Goal: Task Accomplishment & Management: Complete application form

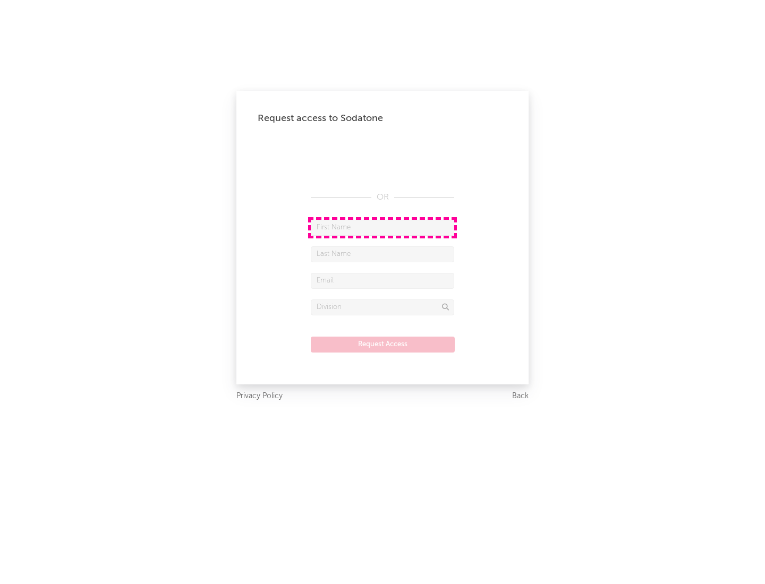
click at [382, 227] on input "text" at bounding box center [382, 228] width 143 height 16
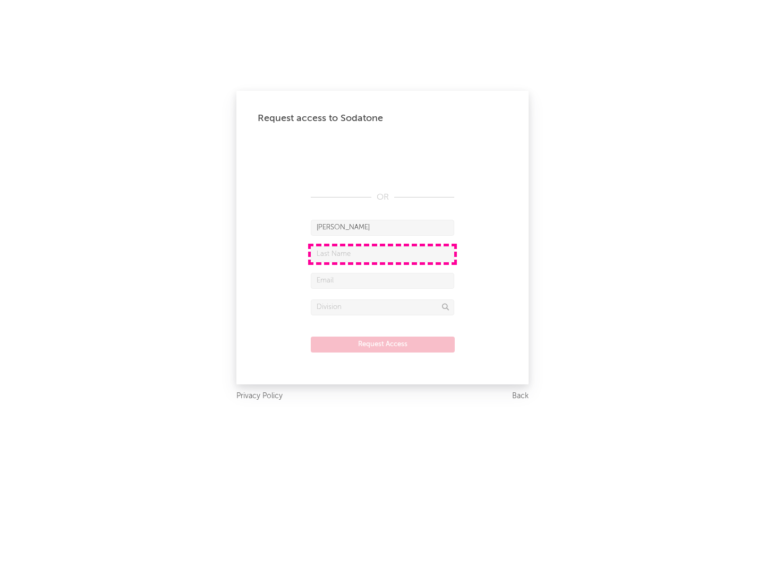
type input "[PERSON_NAME]"
click at [382, 254] on input "text" at bounding box center [382, 254] width 143 height 16
type input "[PERSON_NAME]"
click at [382, 280] on input "text" at bounding box center [382, 281] width 143 height 16
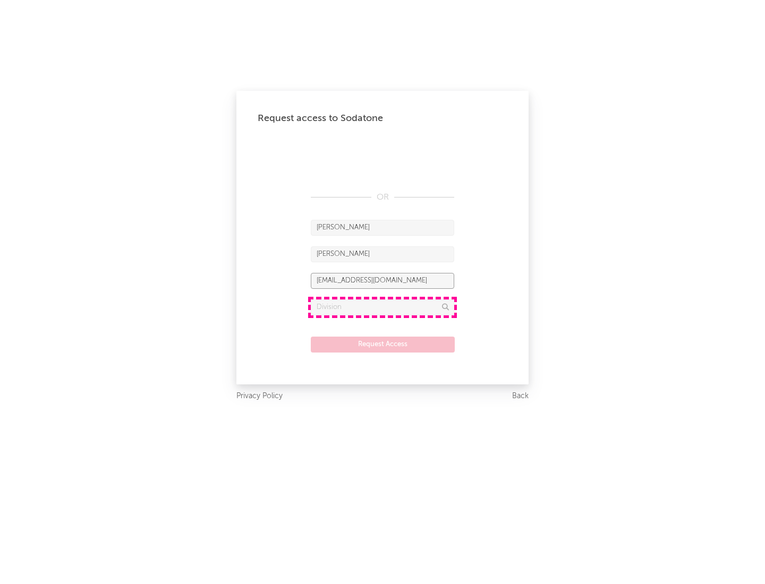
type input "[EMAIL_ADDRESS][DOMAIN_NAME]"
click at [382, 307] on input "text" at bounding box center [382, 307] width 143 height 16
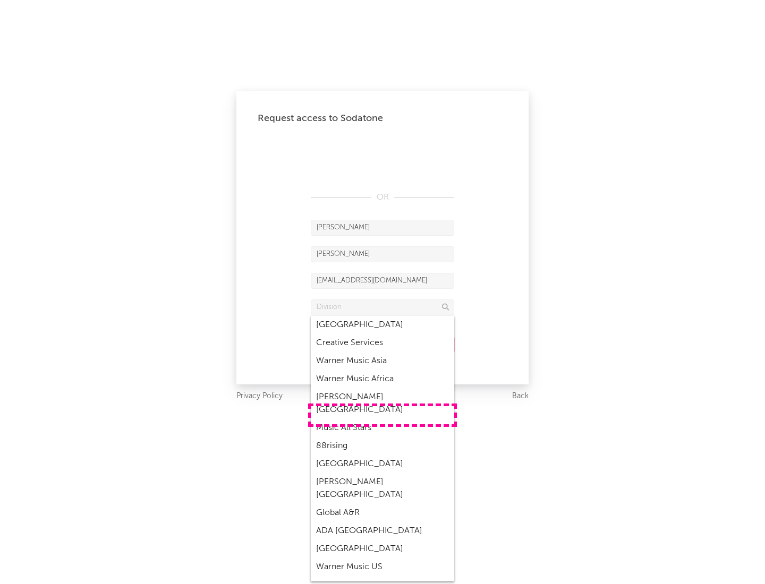
click at [382, 419] on div "Music All Stars" at bounding box center [382, 428] width 143 height 18
type input "Music All Stars"
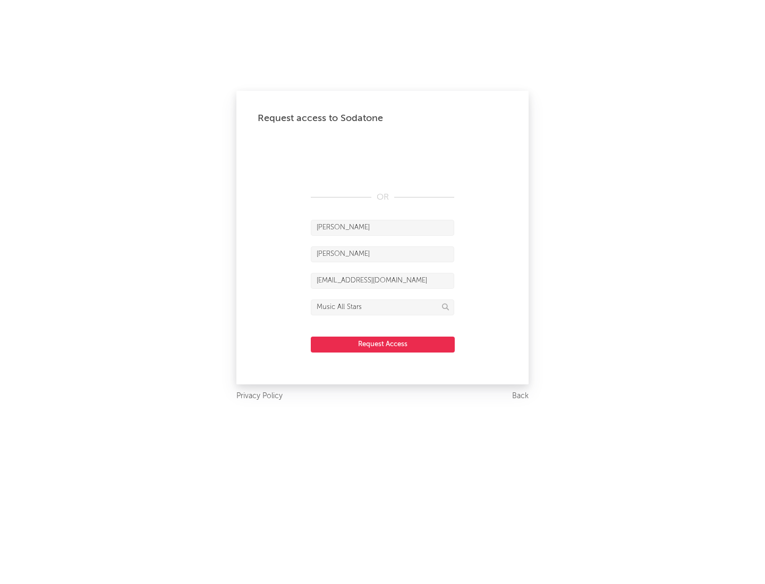
click at [382, 344] on button "Request Access" at bounding box center [383, 345] width 144 height 16
